Goal: Find specific page/section

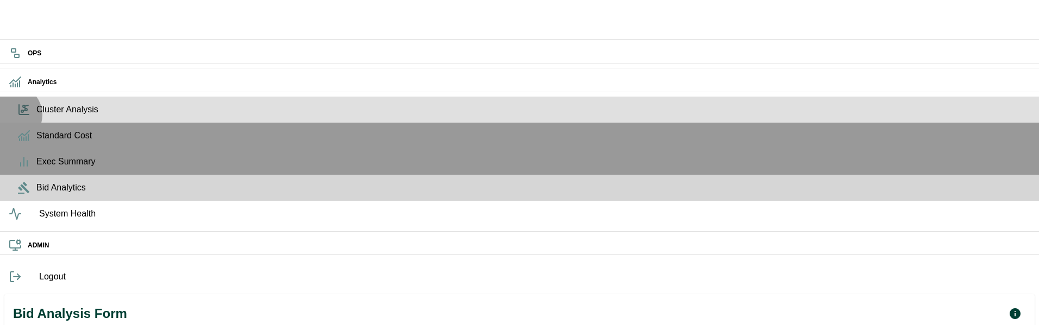
click at [36, 116] on span "Cluster Analysis" at bounding box center [533, 109] width 994 height 13
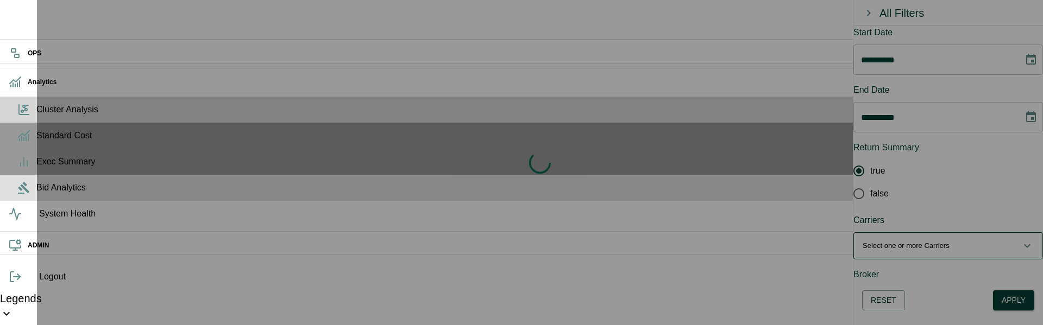
click at [18, 194] on icon at bounding box center [23, 187] width 13 height 13
